Goal: Task Accomplishment & Management: Complete application form

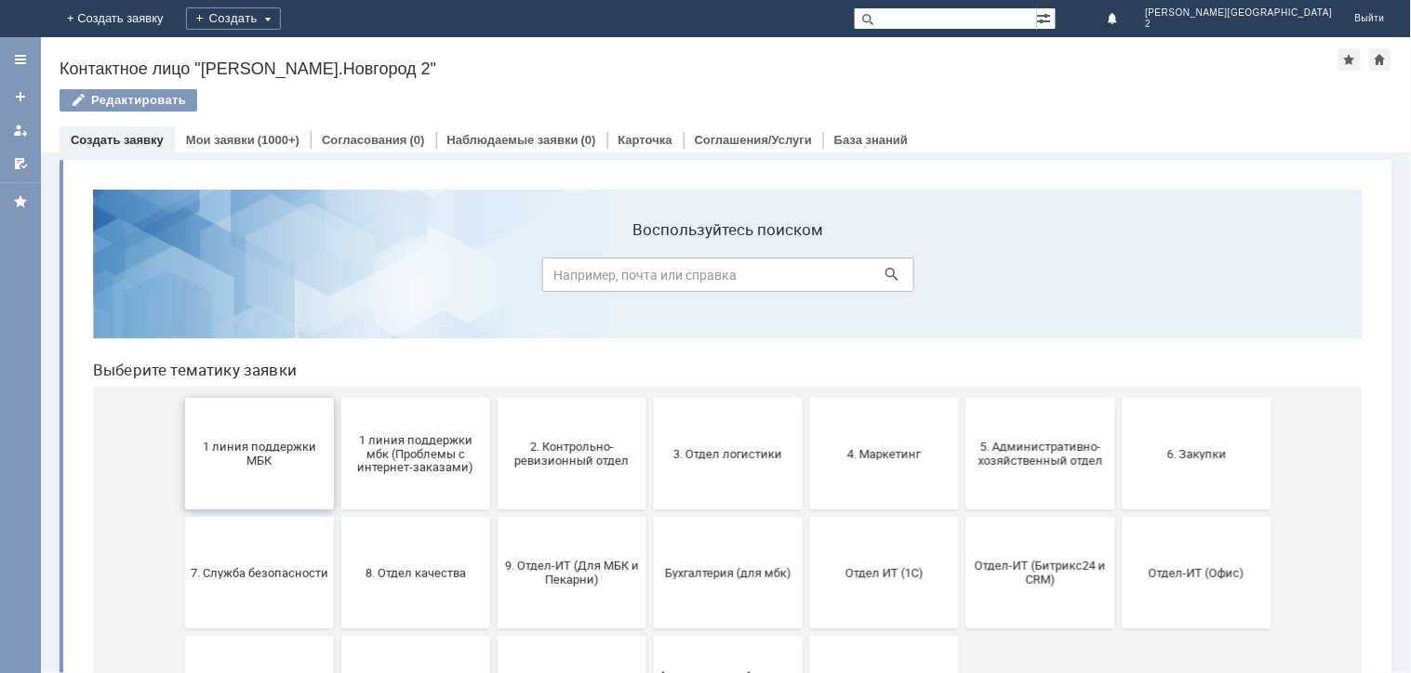
click at [311, 480] on button "1 линия поддержки МБК" at bounding box center [258, 453] width 149 height 112
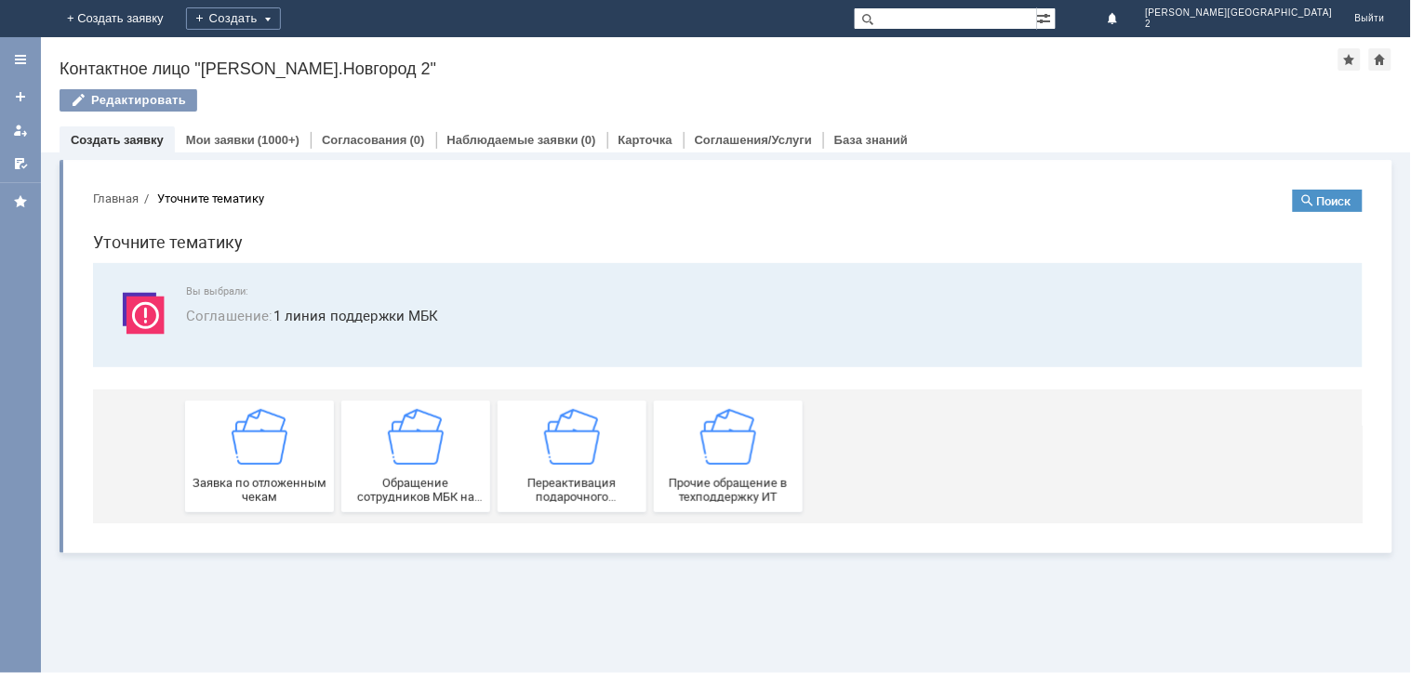
click at [311, 480] on span "Заявка по отложенным чекам" at bounding box center [259, 489] width 138 height 28
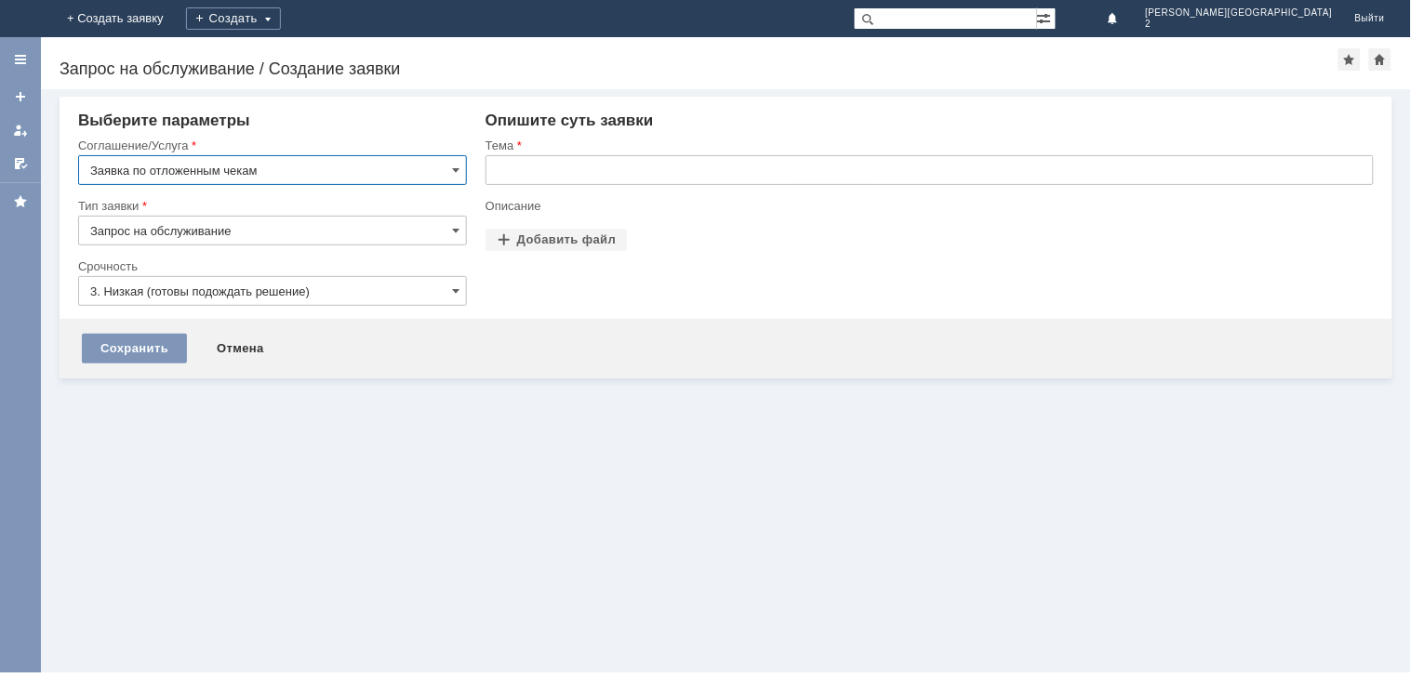
click at [523, 160] on input "text" at bounding box center [929, 170] width 888 height 30
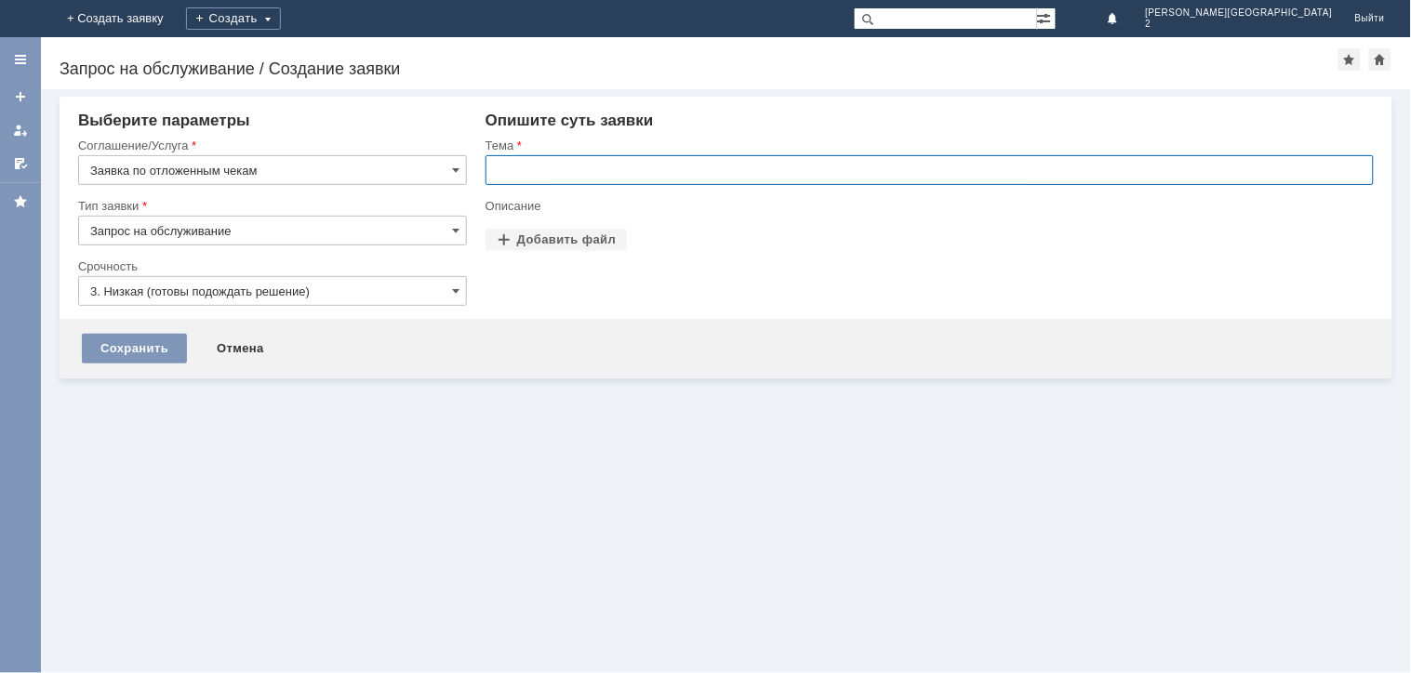
paste input "отложенные чеки [DATE]"
type input "отложенные чеки [DATE]"
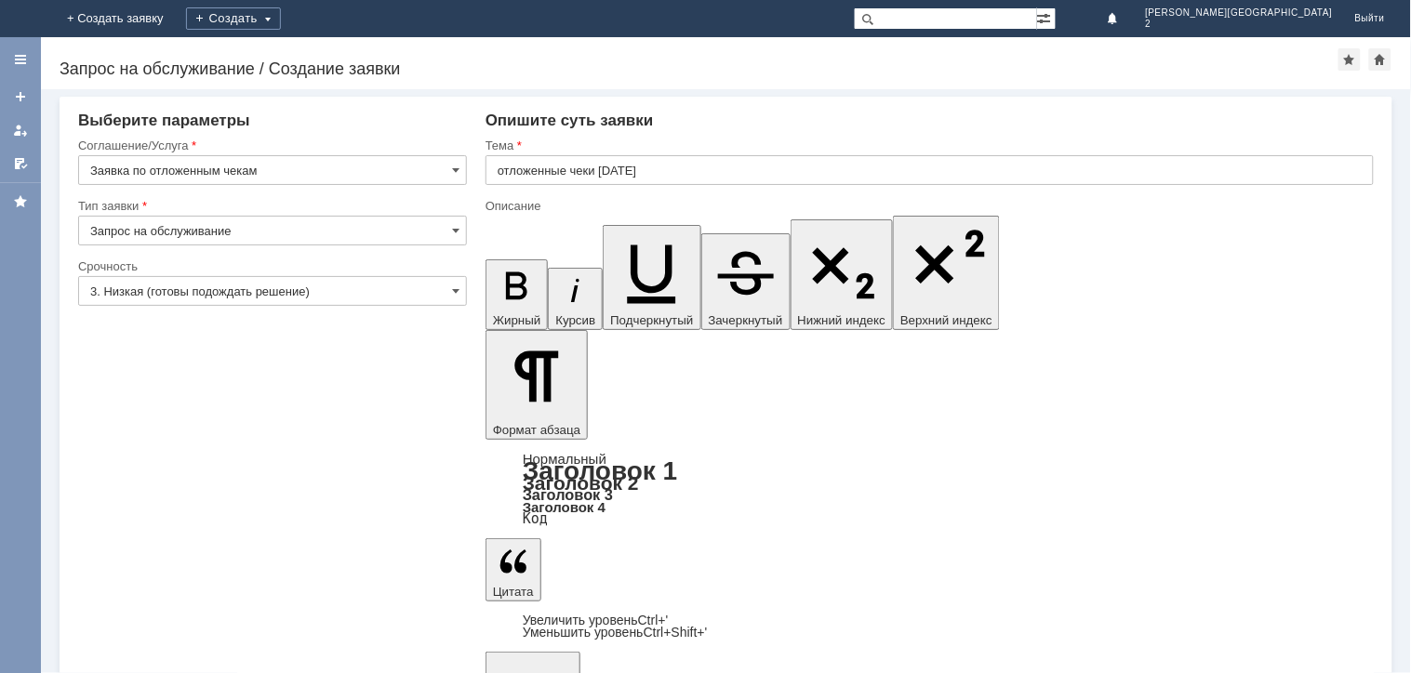
scroll to position [363, 5]
click at [285, 296] on input "3. Низкая (готовы подождать решение)" at bounding box center [272, 291] width 389 height 30
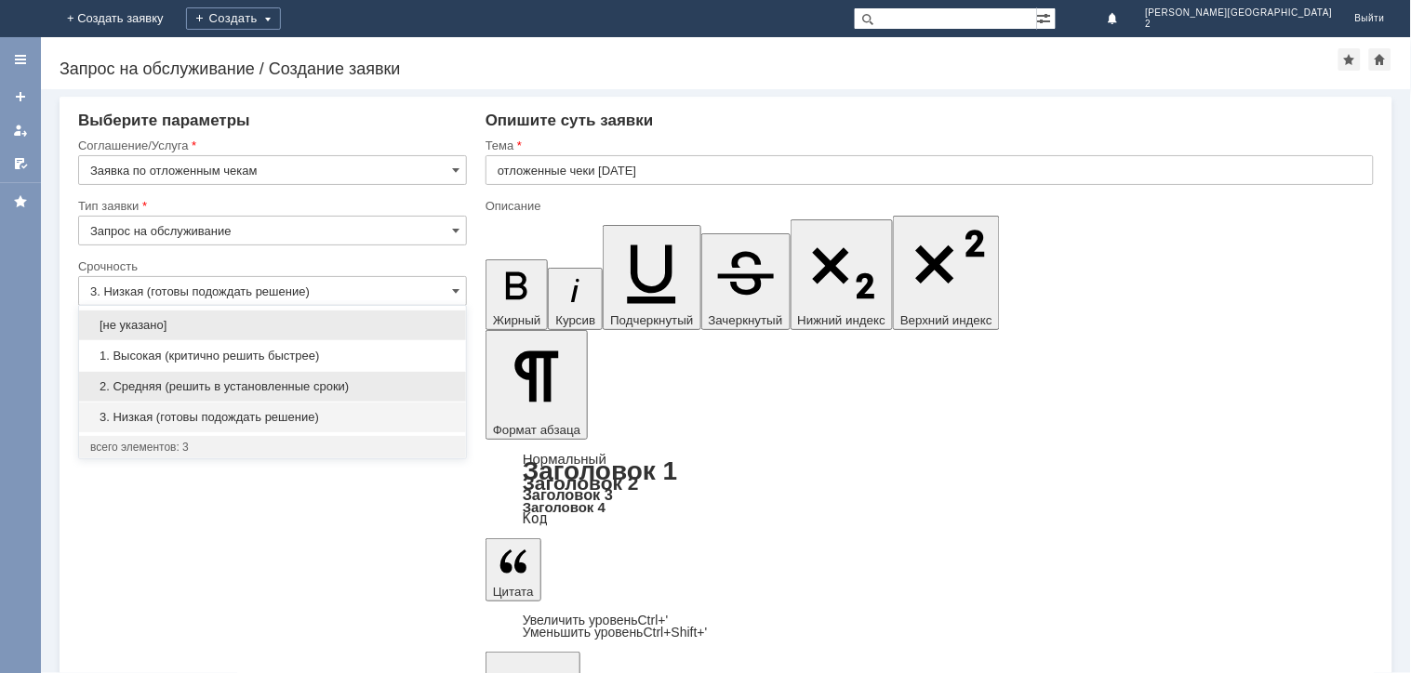
drag, startPoint x: 279, startPoint y: 402, endPoint x: 288, endPoint y: 386, distance: 18.3
click at [284, 392] on div "[не указано] 1. Высокая (критично решить быстрее) 2. Средняя (решить в установл…" at bounding box center [272, 371] width 387 height 123
click at [288, 386] on span "2. Средняя (решить в установленные сроки)" at bounding box center [272, 386] width 365 height 15
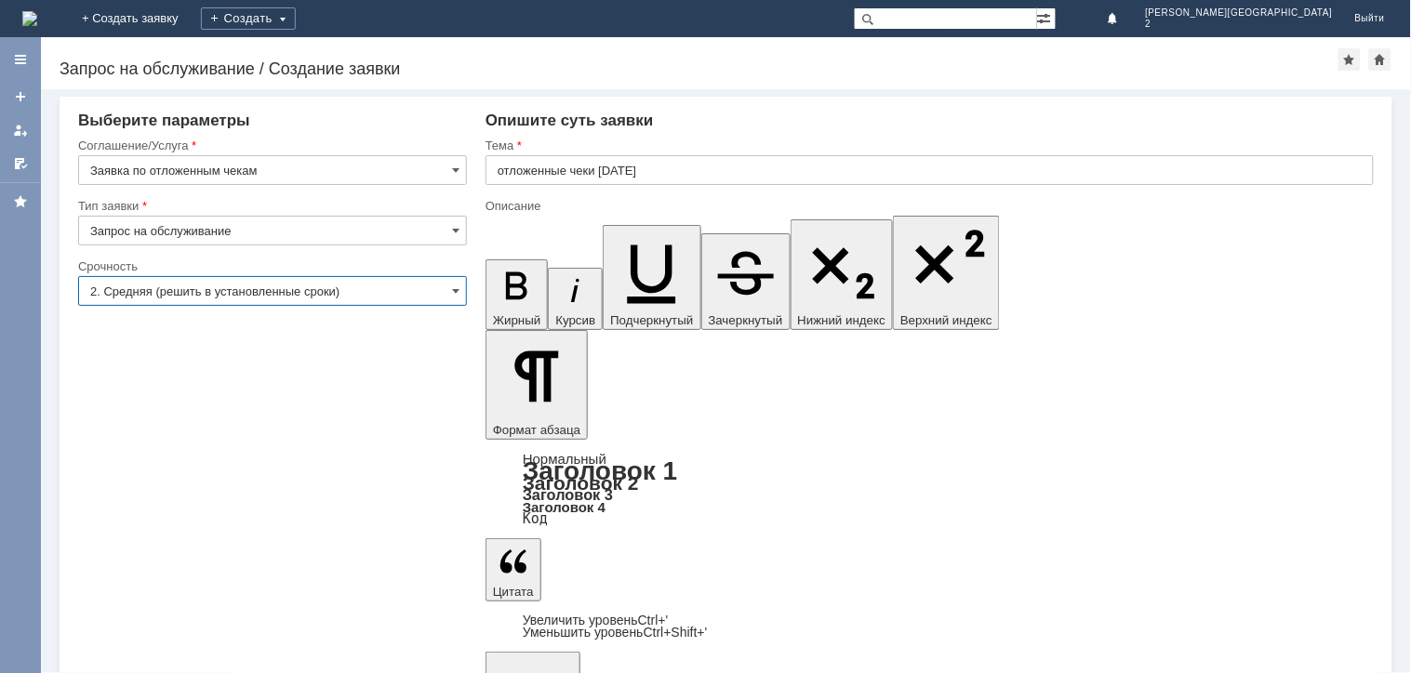
type input "2. Средняя (решить в установленные сроки)"
drag, startPoint x: 546, startPoint y: 391, endPoint x: 28, endPoint y: 128, distance: 580.7
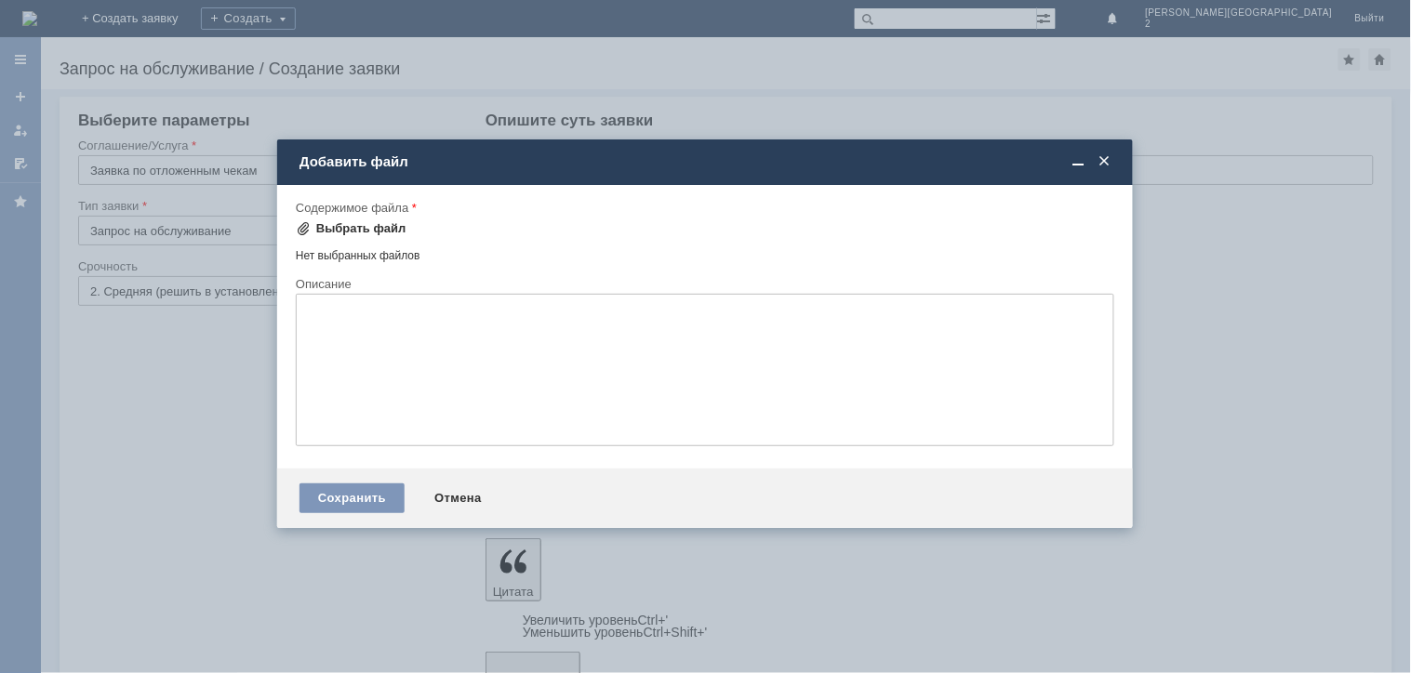
click at [328, 238] on div "Выбрать файл" at bounding box center [351, 229] width 111 height 22
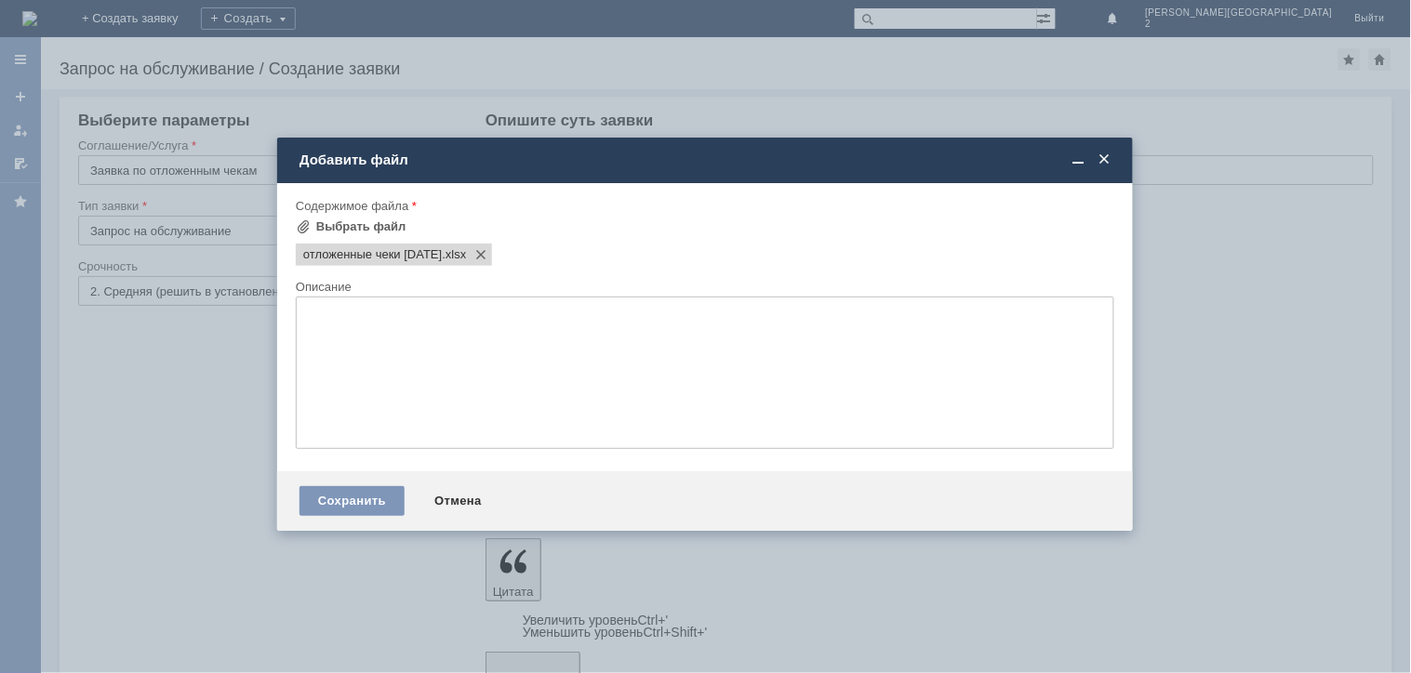
scroll to position [0, 0]
click at [320, 508] on div "Сохранить" at bounding box center [351, 501] width 105 height 30
